Goal: Task Accomplishment & Management: Manage account settings

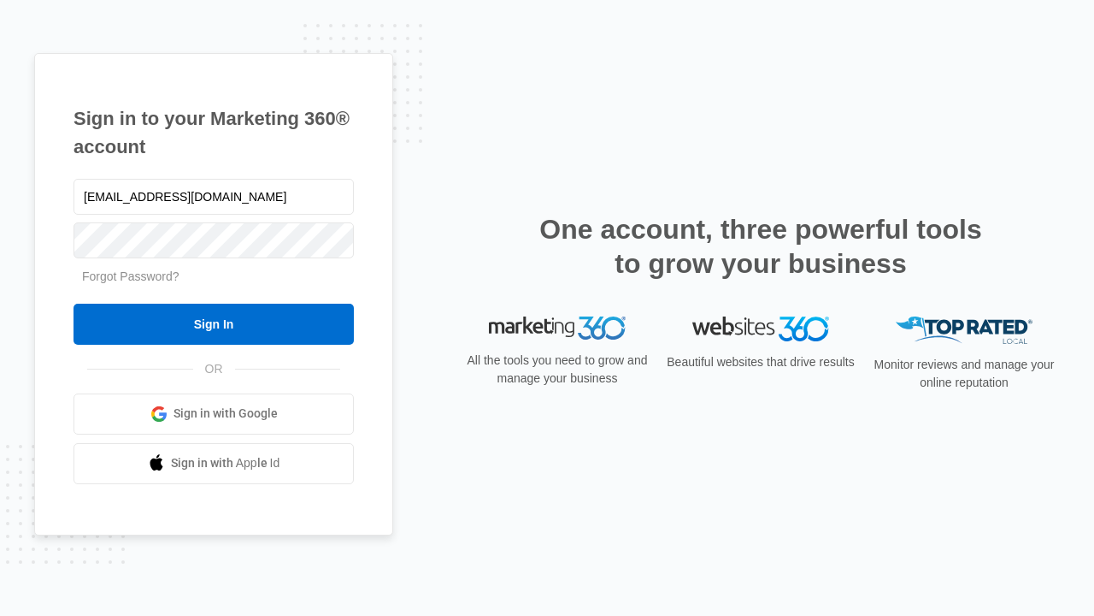
type input "dankie614@gmail.com"
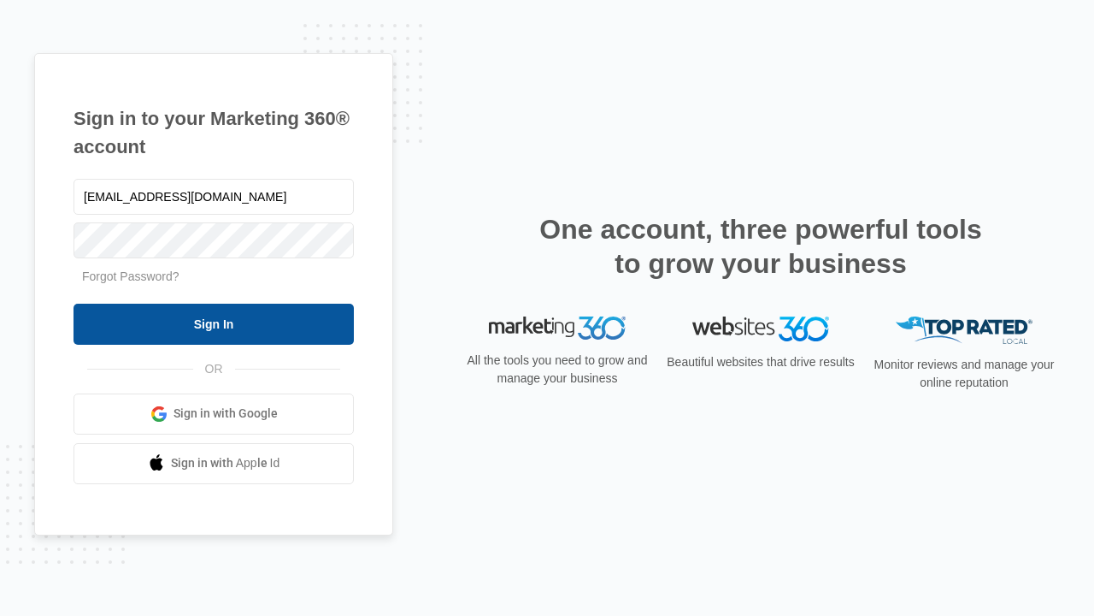
click at [214, 323] on input "Sign In" at bounding box center [214, 324] width 280 height 41
